Goal: Information Seeking & Learning: Learn about a topic

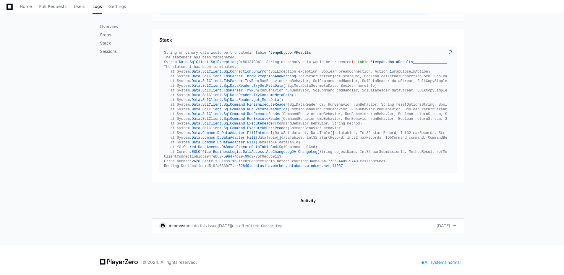
scroll to position [292, 0]
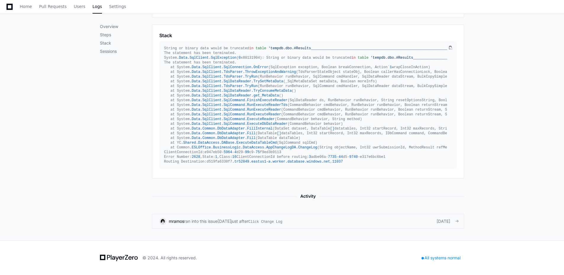
click at [231, 223] on div "[DATE]" at bounding box center [224, 222] width 14 height 6
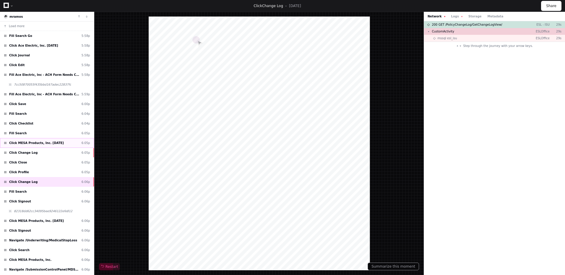
click at [40, 143] on span "Click MESA Products, Inc. [DATE]" at bounding box center [36, 143] width 55 height 4
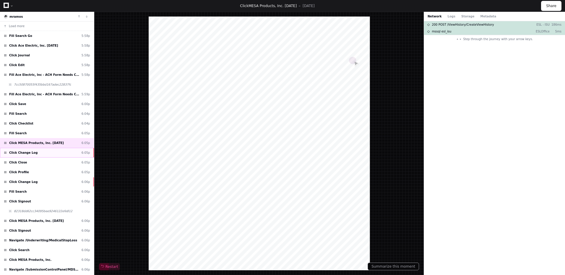
click at [43, 150] on div "Click Change Log 6:05p" at bounding box center [47, 153] width 94 height 10
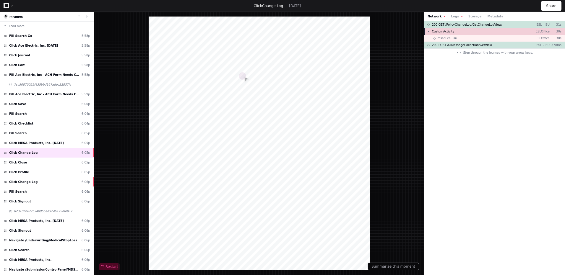
click at [449, 32] on span "CustomActivity" at bounding box center [443, 31] width 22 height 4
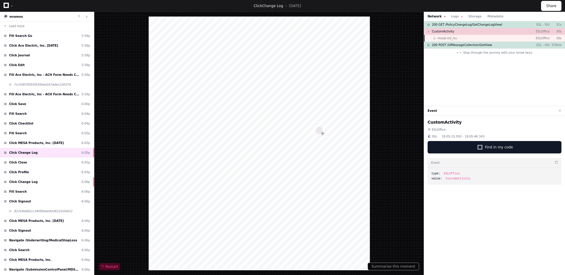
click at [455, 38] on div "mssql esl_isu ESLOffice 30s" at bounding box center [494, 38] width 141 height 7
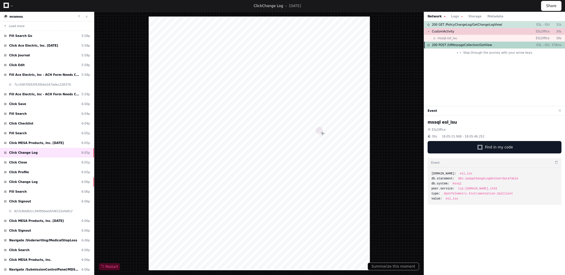
click at [460, 46] on span "200 POST /UIMessageCollection/GetView" at bounding box center [462, 45] width 60 height 4
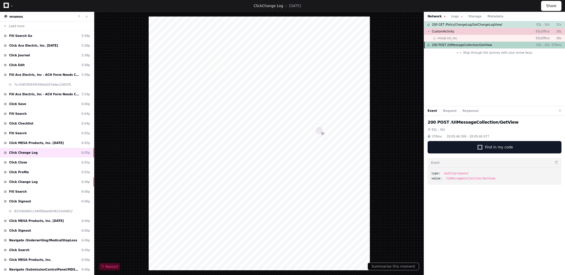
click at [459, 42] on div "200 POST /UIMessageCollection/GetView ESL - ISU 378ms" at bounding box center [494, 45] width 141 height 7
click at [459, 41] on div "mssql esl_isu ESLOffice 30s" at bounding box center [494, 38] width 141 height 7
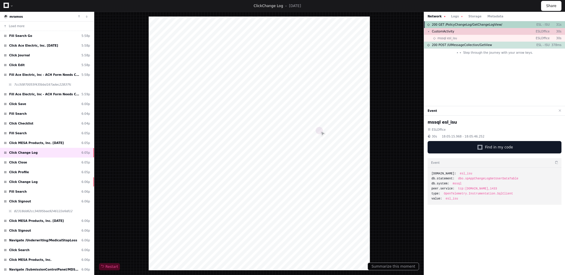
click at [455, 25] on span "200 GET /PolicyChangeLog/GetChangeLogView/" at bounding box center [467, 24] width 70 height 4
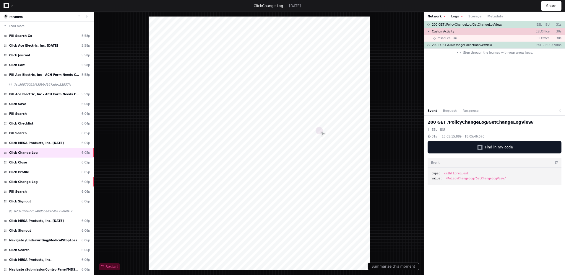
click at [452, 16] on button "Logs" at bounding box center [456, 16] width 11 height 4
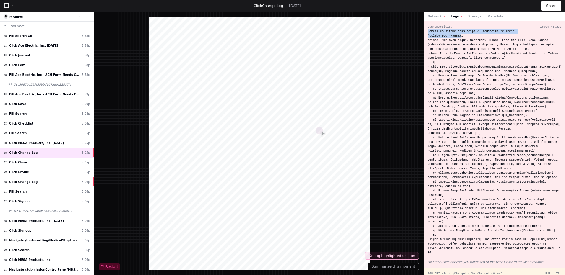
drag, startPoint x: 427, startPoint y: 31, endPoint x: 459, endPoint y: 36, distance: 32.8
click at [459, 36] on div "CustomActivity 18:05:46.330 No other users affected yet, happened to this user …" at bounding box center [494, 144] width 141 height 247
drag, startPoint x: 459, startPoint y: 36, endPoint x: 454, endPoint y: 37, distance: 5.5
click at [454, 37] on div at bounding box center [494, 142] width 134 height 226
drag, startPoint x: 459, startPoint y: 36, endPoint x: 427, endPoint y: 31, distance: 33.3
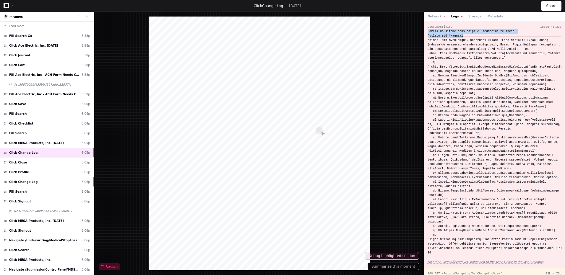
click at [427, 31] on div "CustomActivity 18:05:46.330 No other users affected yet, happened to this user …" at bounding box center [494, 144] width 141 height 247
copy div "String or binary data would be truncated in table 'tempdb.dbo.#Results"
